Goal: Transaction & Acquisition: Purchase product/service

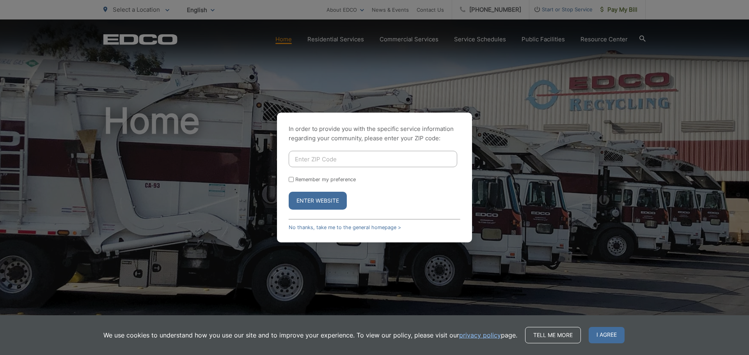
click at [313, 157] on input "Enter ZIP Code" at bounding box center [373, 159] width 168 height 16
type input "92131"
click at [323, 227] on link "No thanks, take me to the general homepage >" at bounding box center [345, 228] width 112 height 6
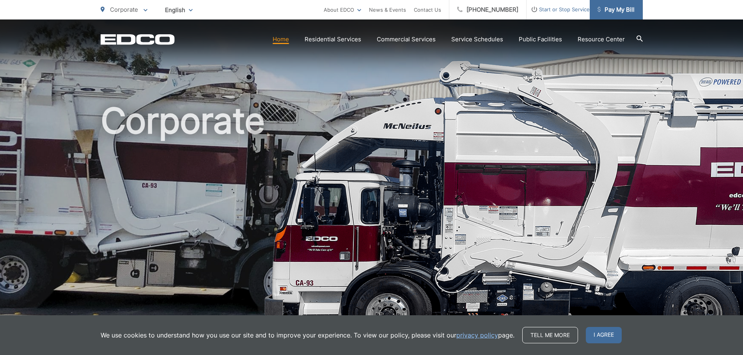
click at [624, 14] on span "Pay My Bill" at bounding box center [615, 9] width 37 height 9
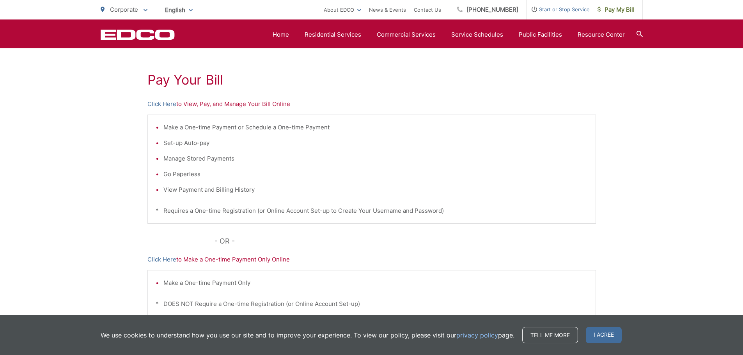
scroll to position [117, 0]
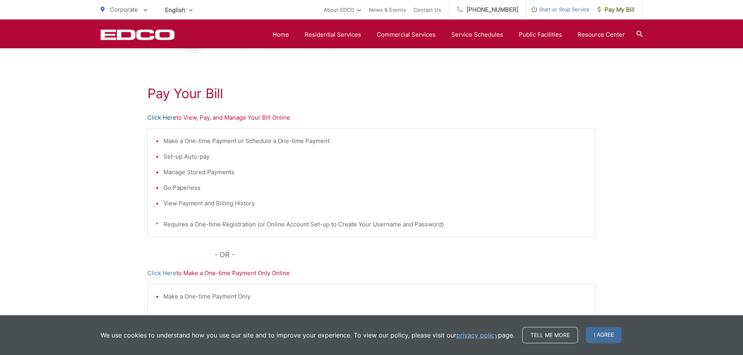
click at [161, 115] on link "Click Here" at bounding box center [161, 117] width 29 height 9
click at [167, 37] on icon "EDCO Logo" at bounding box center [138, 34] width 74 height 11
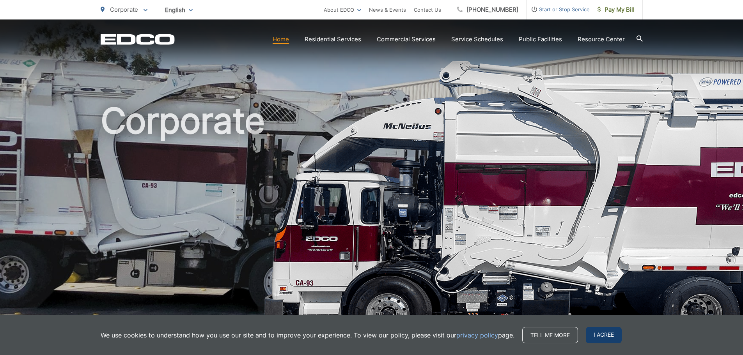
click at [599, 333] on span "I agree" at bounding box center [604, 335] width 36 height 16
